Goal: Find contact information: Find contact information

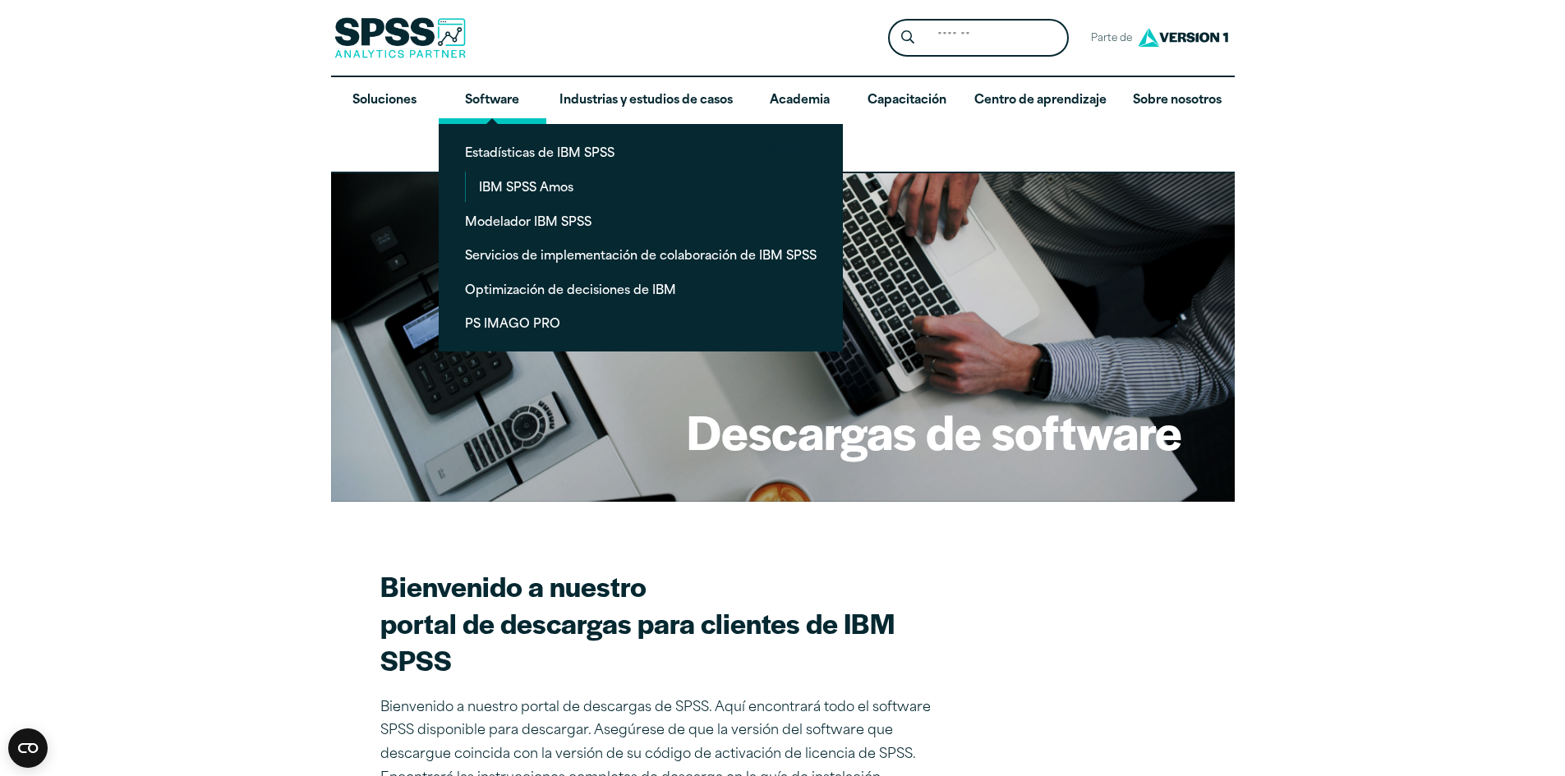
click at [515, 106] on font "Software" at bounding box center [492, 100] width 54 height 12
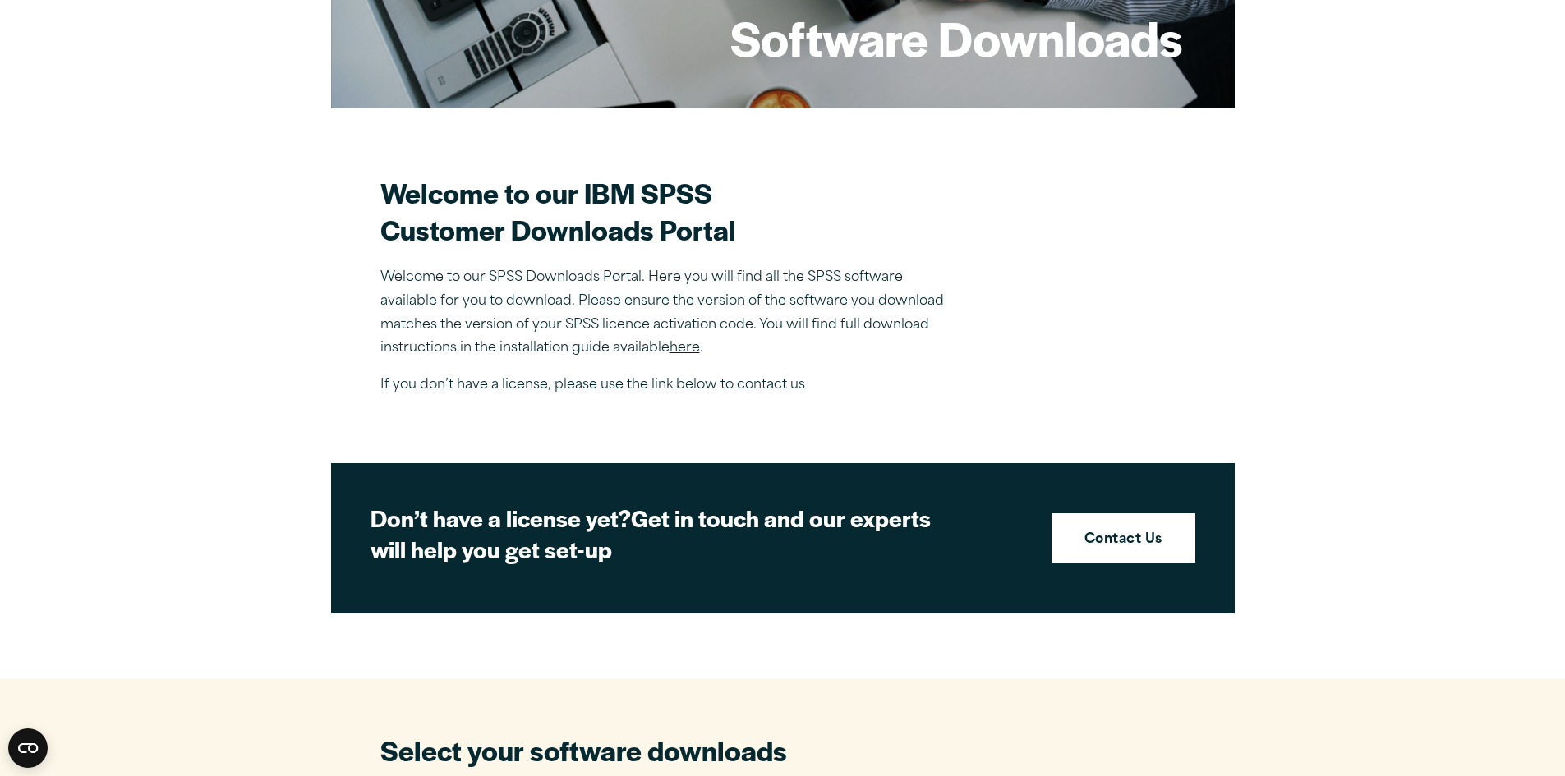
scroll to position [575, 0]
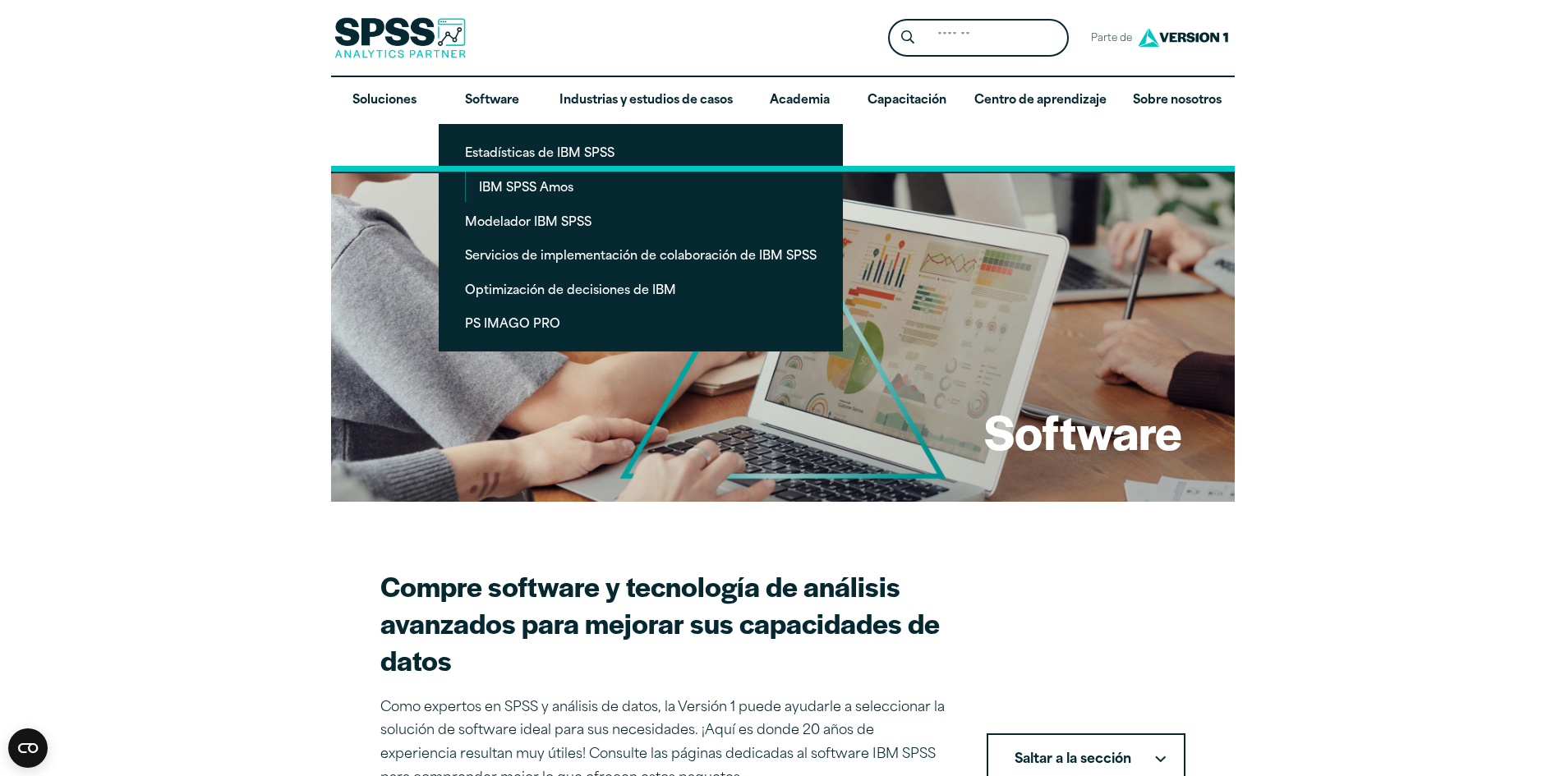
click at [511, 154] on link "Preguntar" at bounding box center [783, 148] width 904 height 48
